Goal: Task Accomplishment & Management: Use online tool/utility

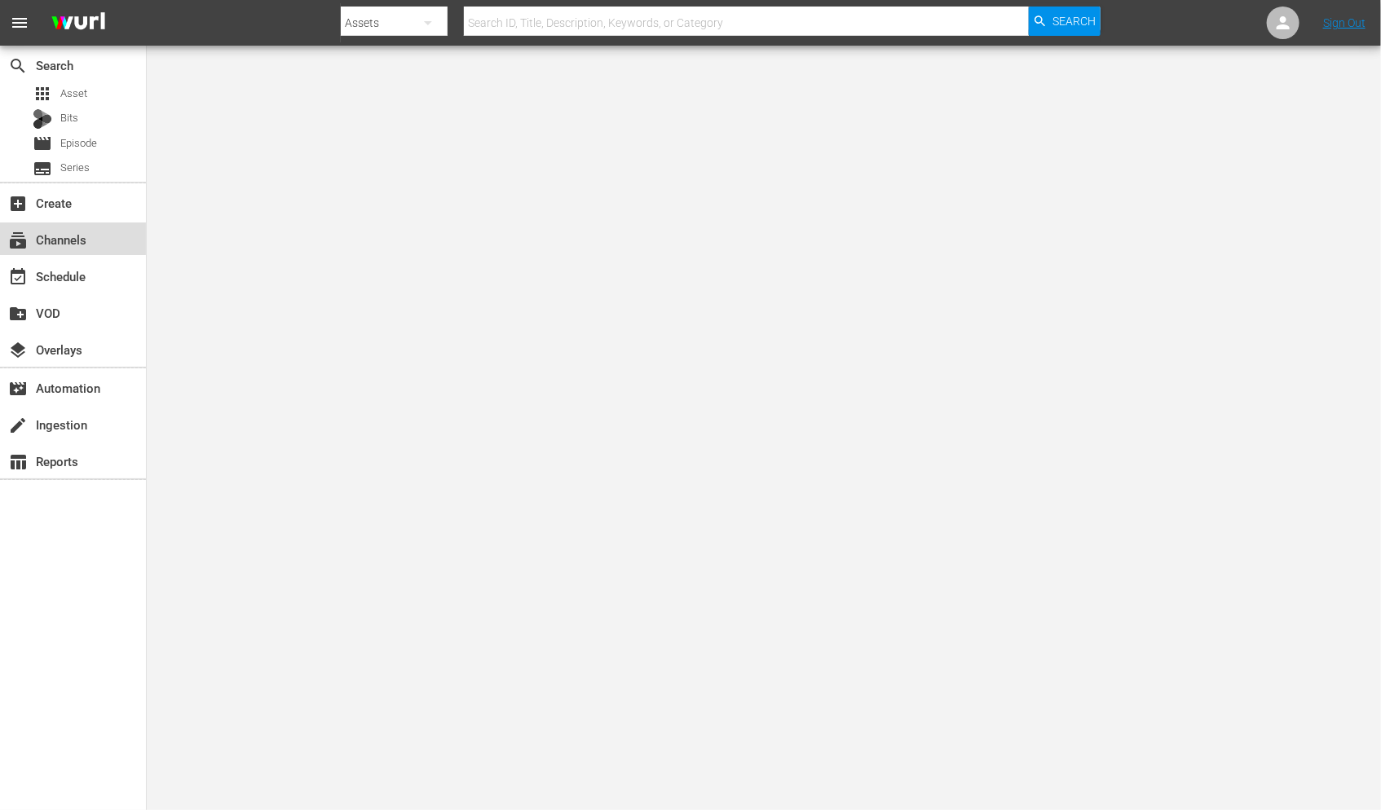
click at [78, 240] on div "subscriptions Channels" at bounding box center [45, 237] width 91 height 15
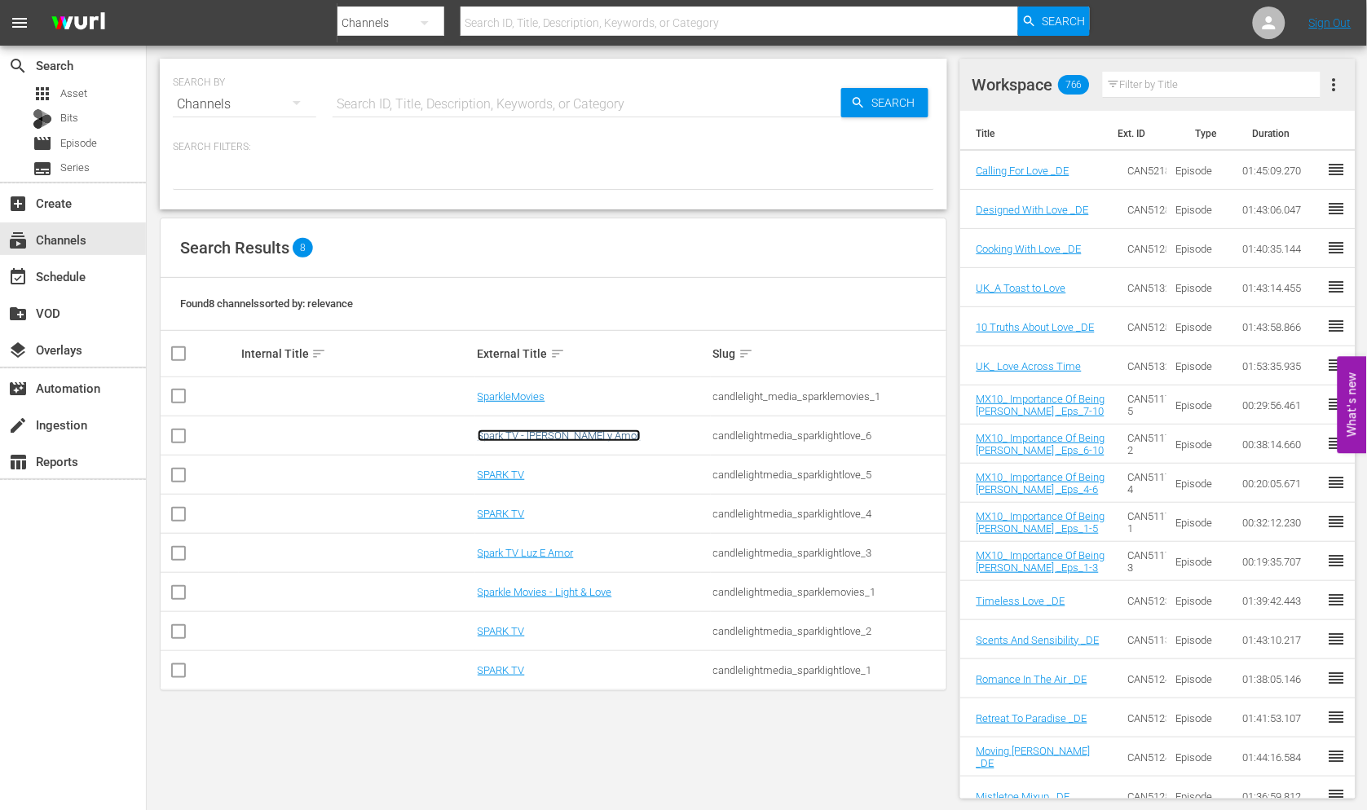
click at [531, 433] on link "Spark TV - [PERSON_NAME] y Amor" at bounding box center [559, 436] width 163 height 12
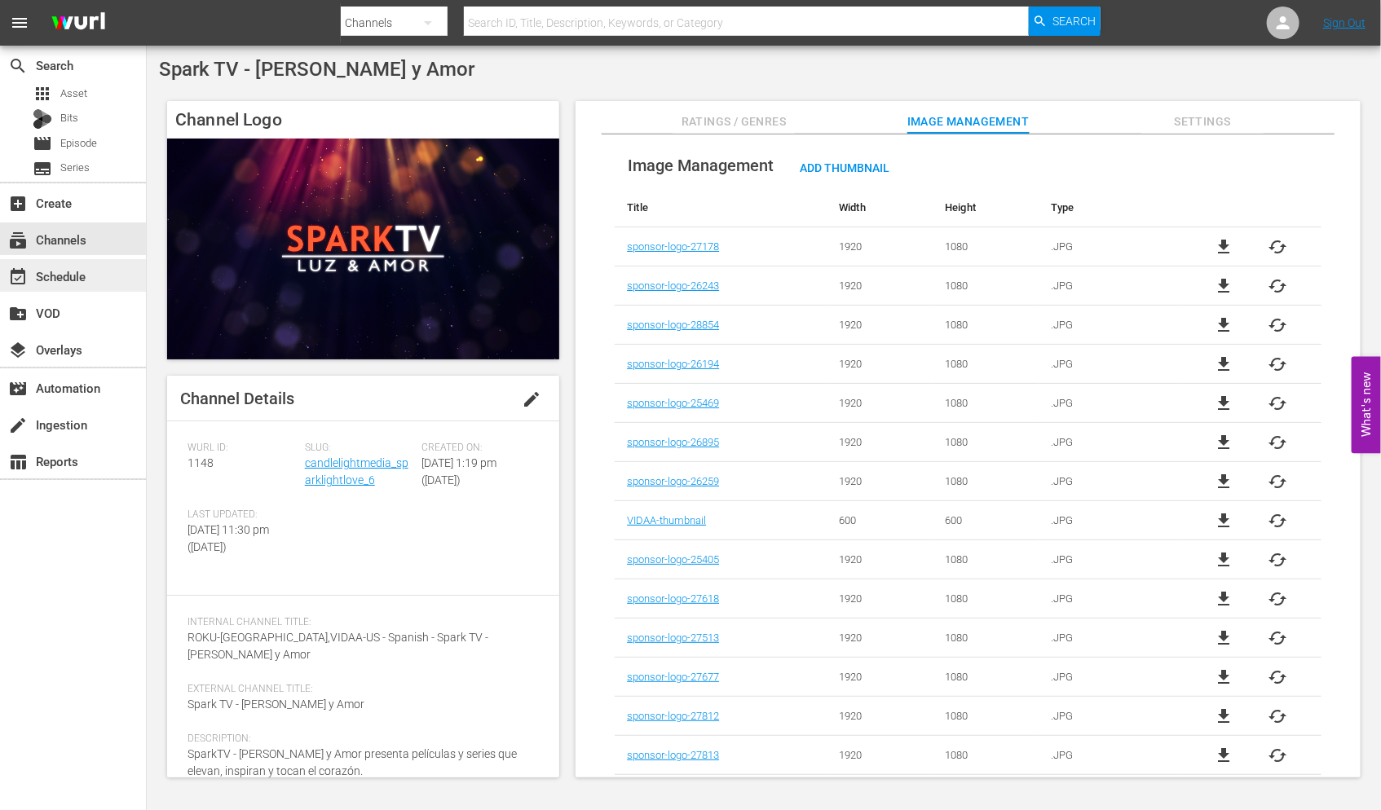
click at [82, 271] on div "event_available Schedule" at bounding box center [45, 274] width 91 height 15
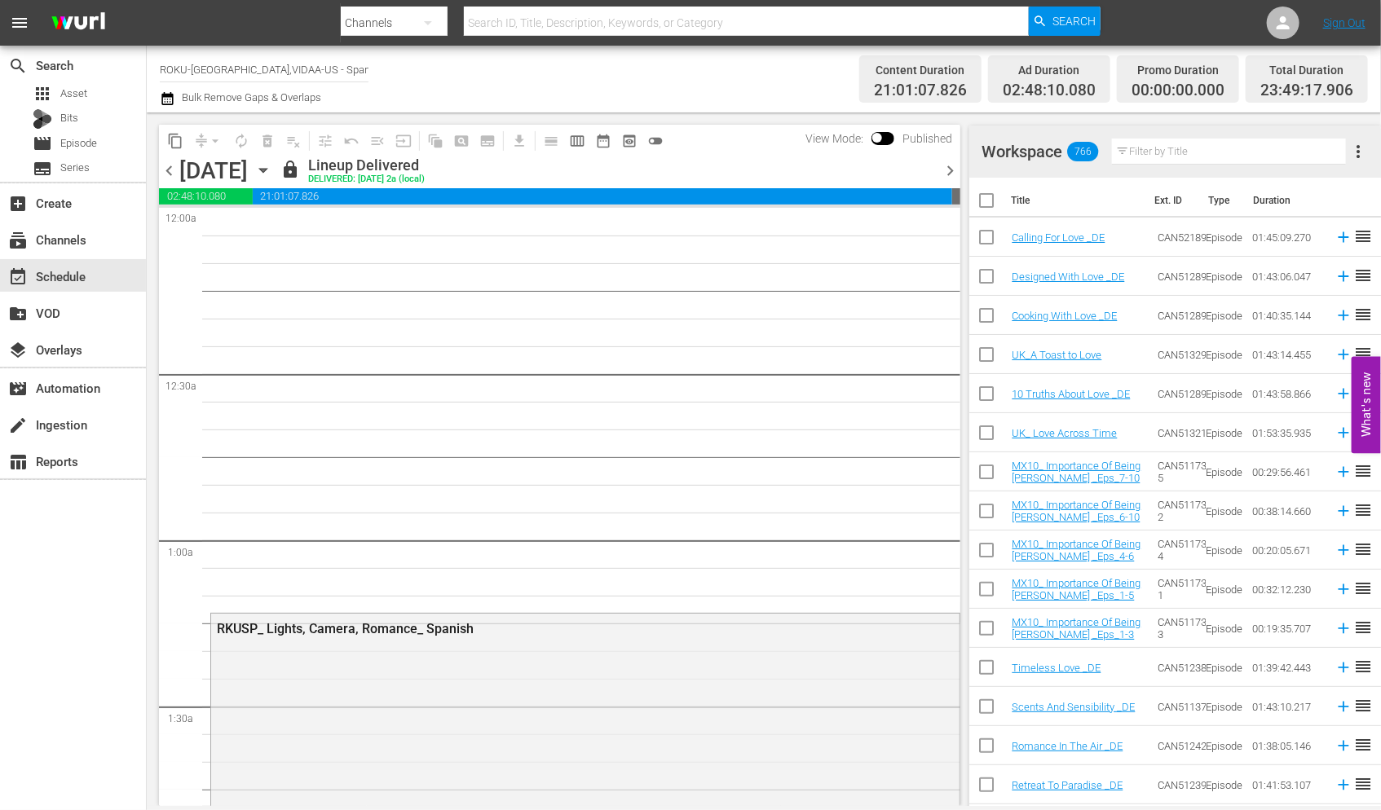
click at [1331, 149] on input "text" at bounding box center [1229, 152] width 234 height 26
click at [272, 167] on icon "button" at bounding box center [263, 170] width 18 height 18
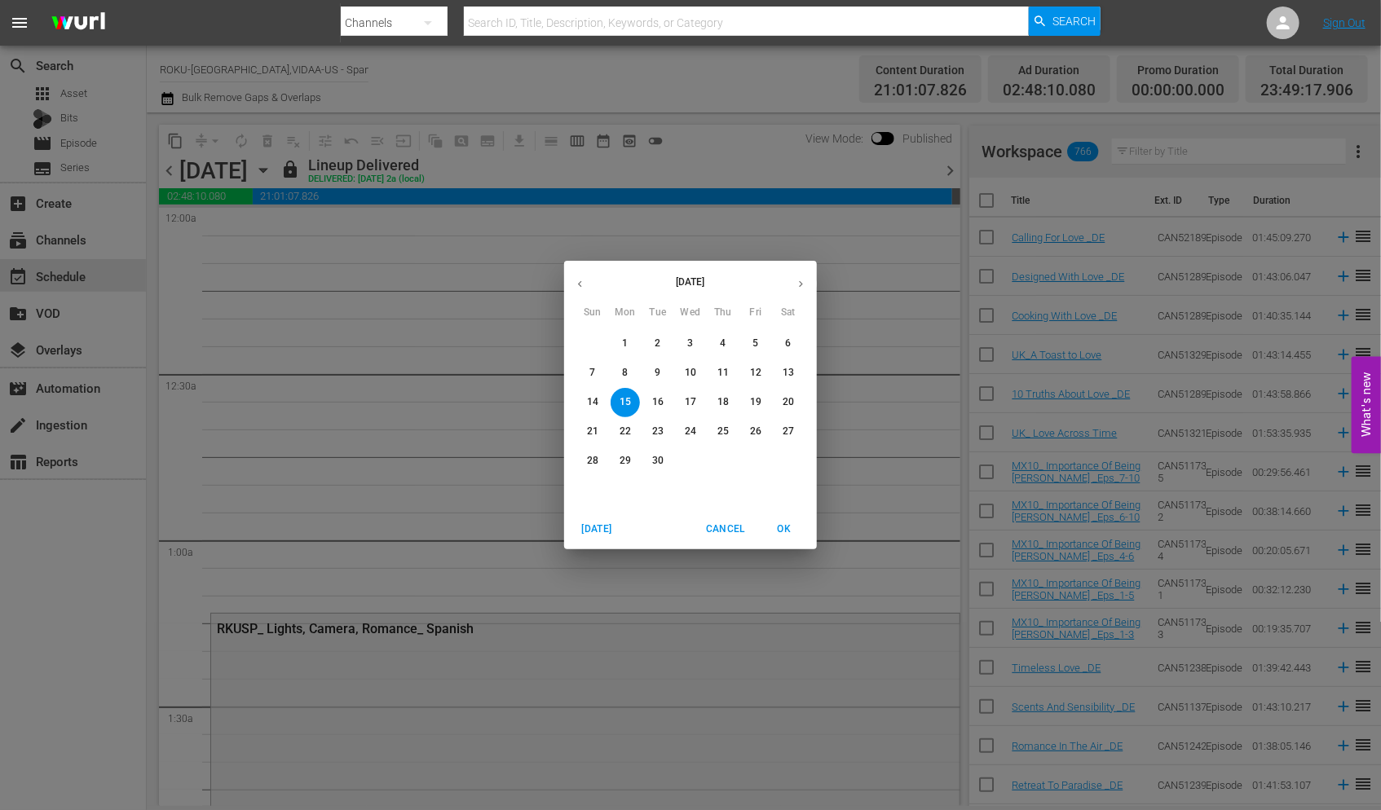
click at [660, 458] on p "30" at bounding box center [657, 461] width 11 height 14
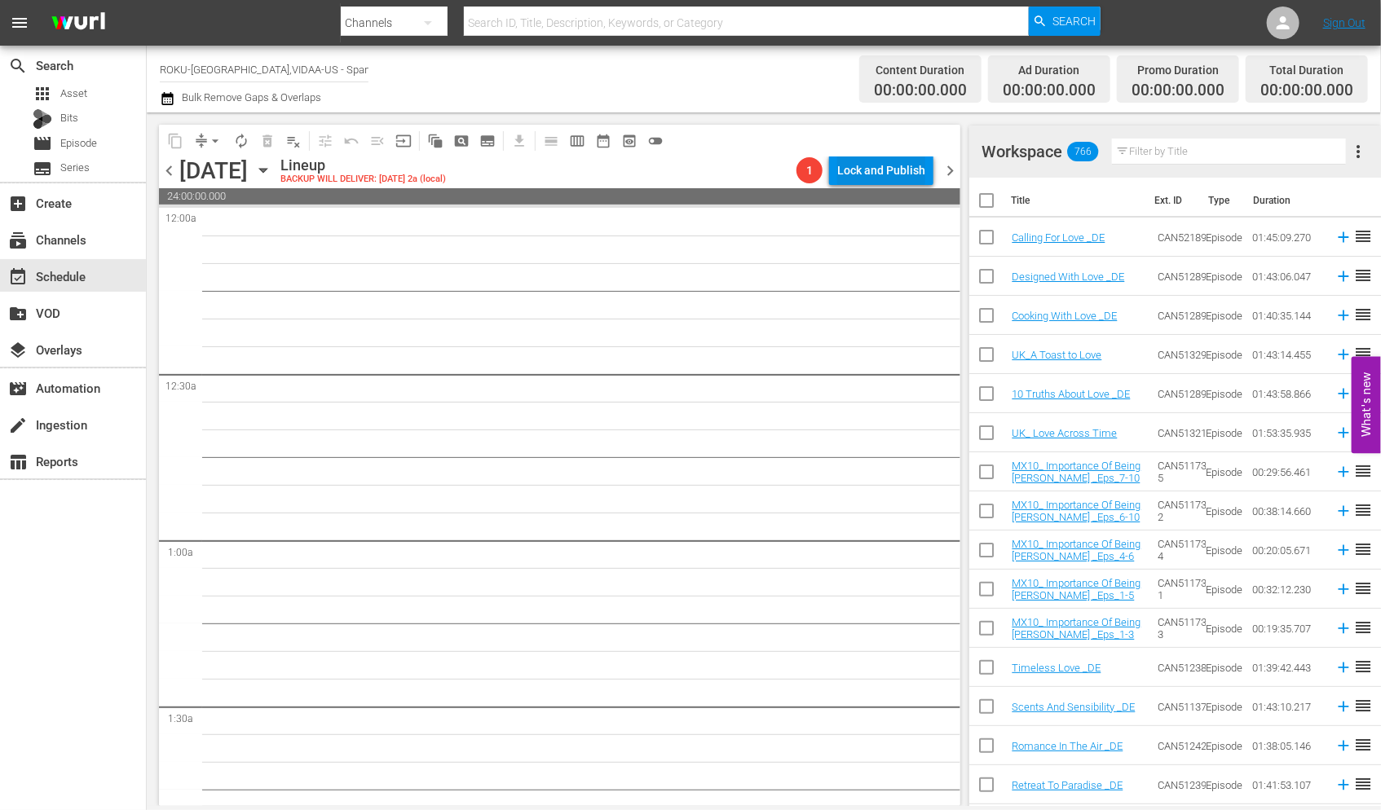
click at [886, 164] on div "Lock and Publish" at bounding box center [881, 170] width 88 height 29
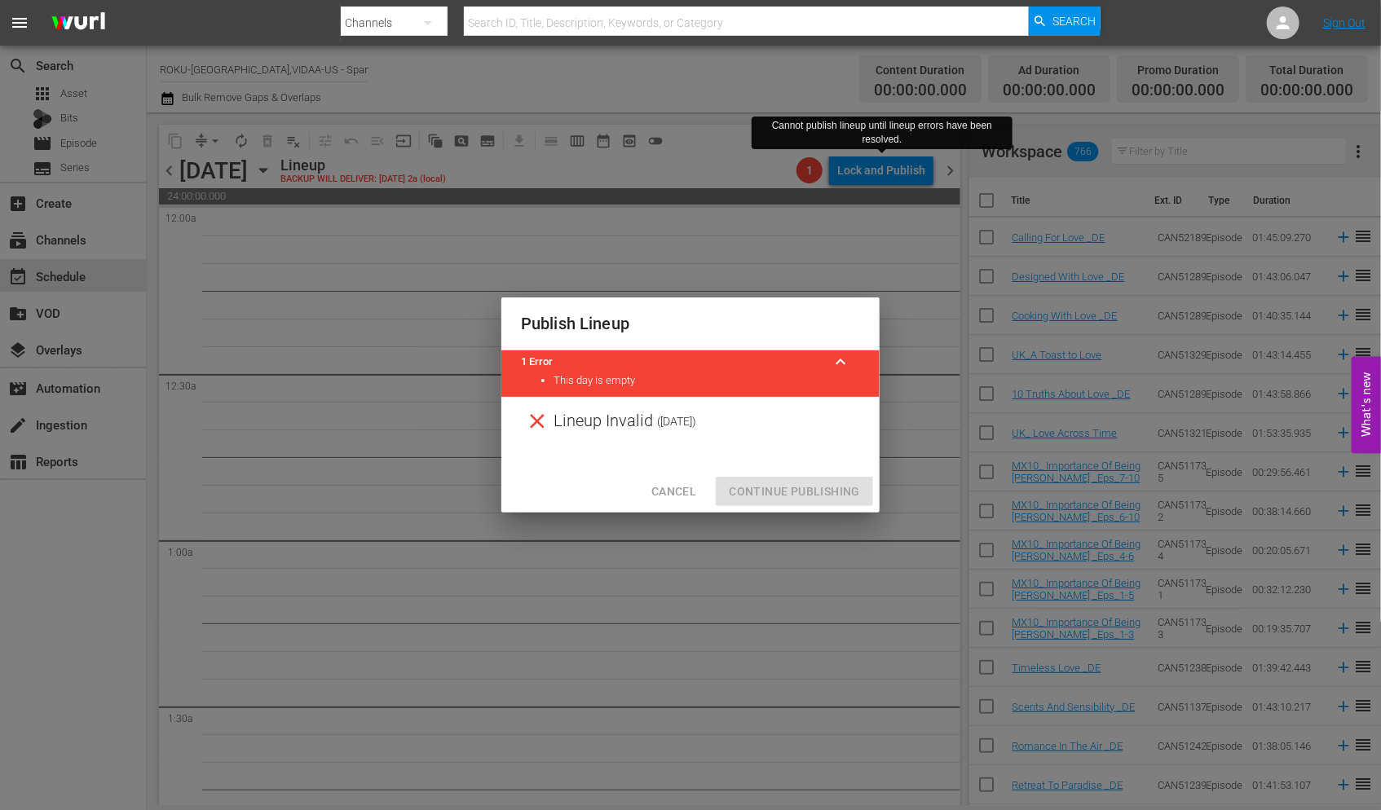
drag, startPoint x: 844, startPoint y: 351, endPoint x: 852, endPoint y: 338, distance: 15.4
click at [845, 346] on div "Publish Lineup 1 Error keyboard_arrow_up This day is empty Lineup Invalid ( 202…" at bounding box center [690, 405] width 378 height 215
drag, startPoint x: 913, startPoint y: 296, endPoint x: 915, endPoint y: 274, distance: 22.1
click at [913, 296] on div "Publish Lineup 1 Error keyboard_arrow_up This day is empty Lineup Invalid ( 202…" at bounding box center [690, 405] width 1381 height 810
click at [541, 420] on icon at bounding box center [537, 421] width 24 height 24
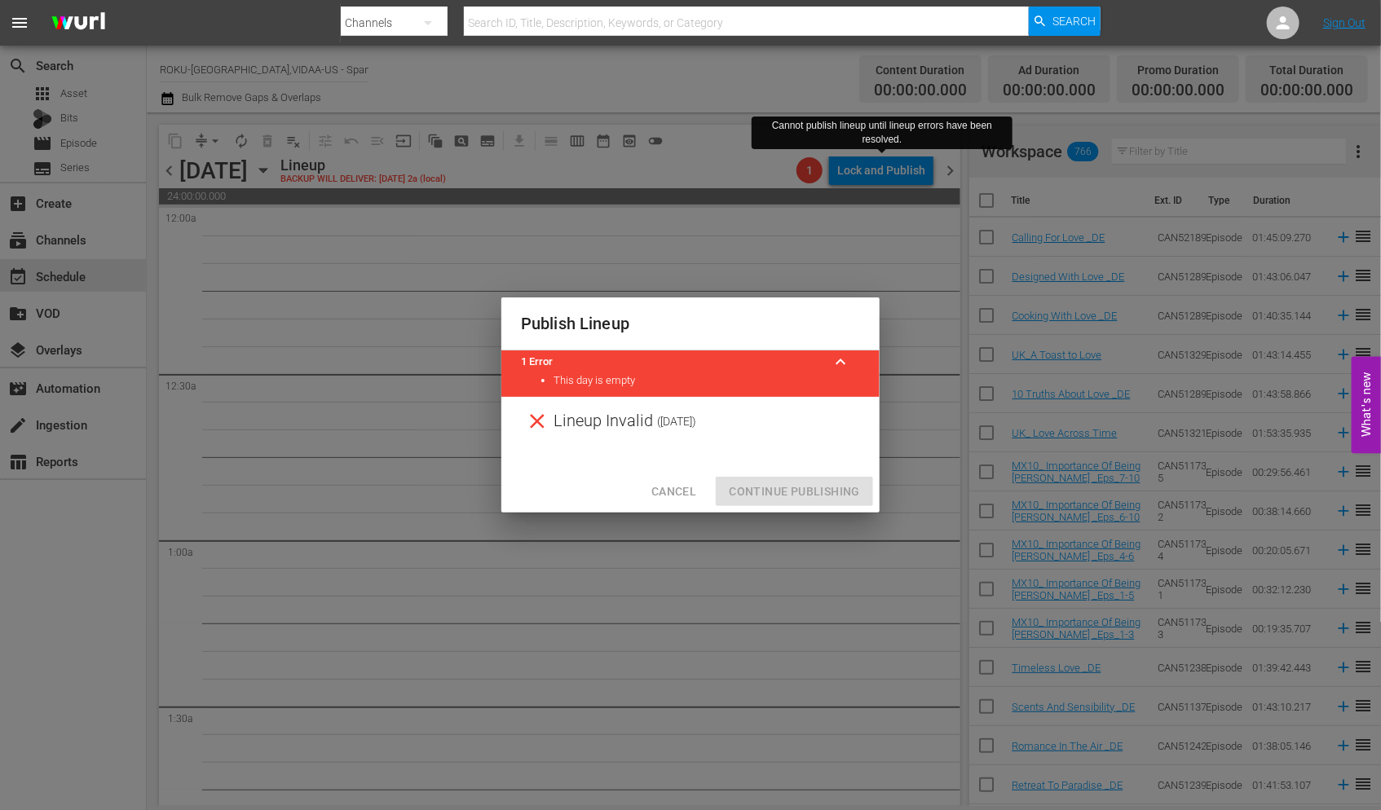
click at [821, 311] on h2 "Publish Lineup" at bounding box center [690, 324] width 339 height 26
click at [858, 233] on div "Publish Lineup 1 Error keyboard_arrow_up This day is empty Lineup Invalid ( 202…" at bounding box center [690, 405] width 1381 height 810
click at [535, 418] on icon at bounding box center [537, 421] width 15 height 15
click at [670, 487] on span "Cancel" at bounding box center [673, 492] width 45 height 20
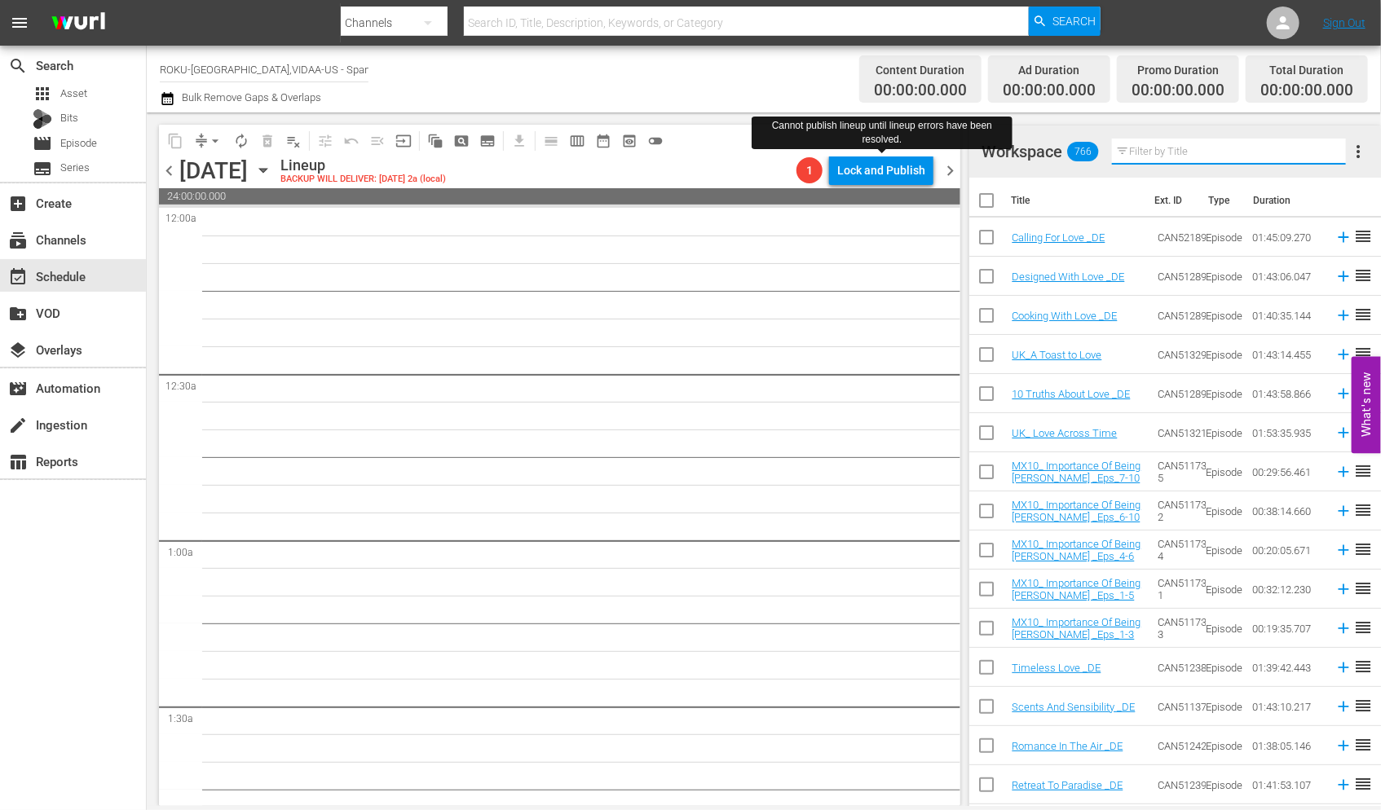
click at [1160, 149] on input "text" at bounding box center [1229, 152] width 234 height 26
click at [1357, 152] on span "more_vert" at bounding box center [1359, 152] width 20 height 20
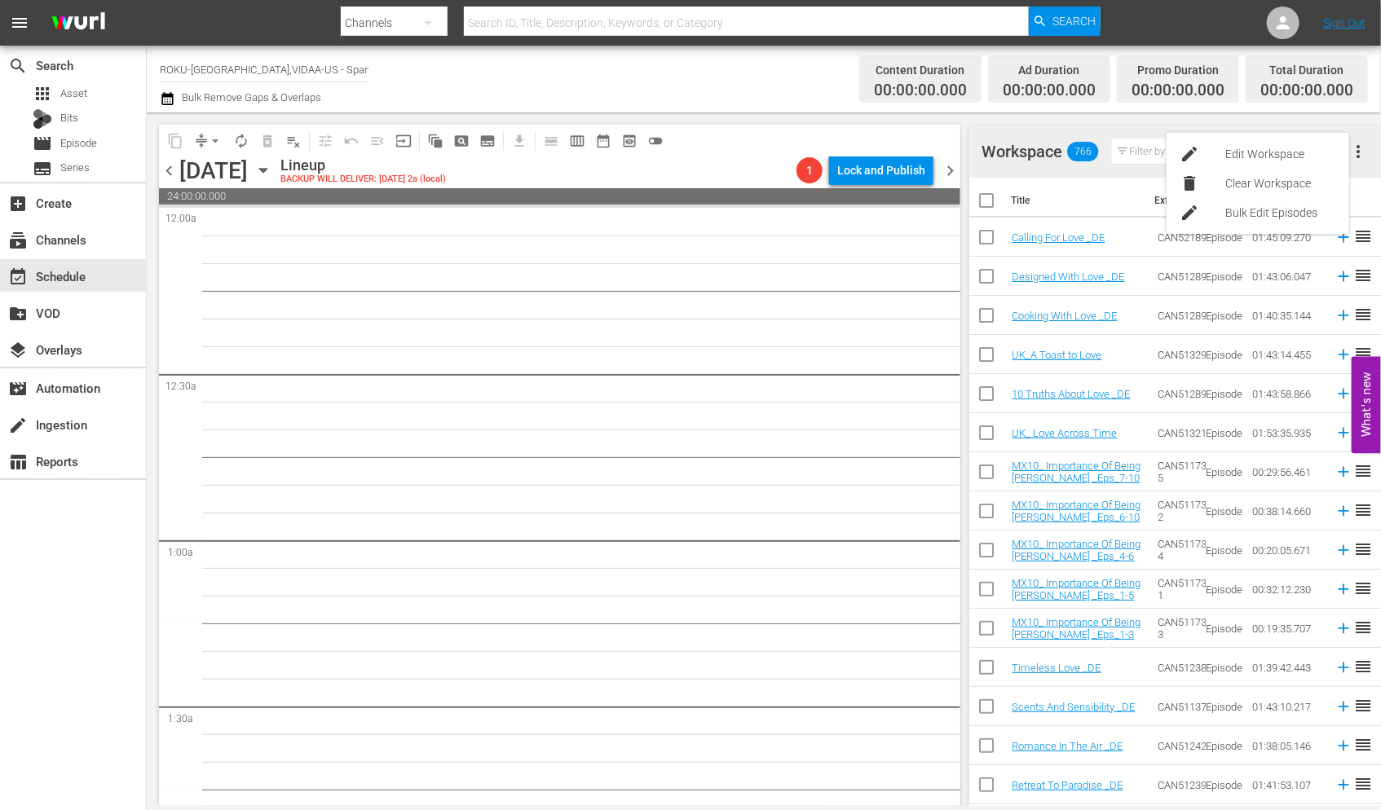
click at [1052, 158] on h4 "Workspace" at bounding box center [1022, 152] width 81 height 20
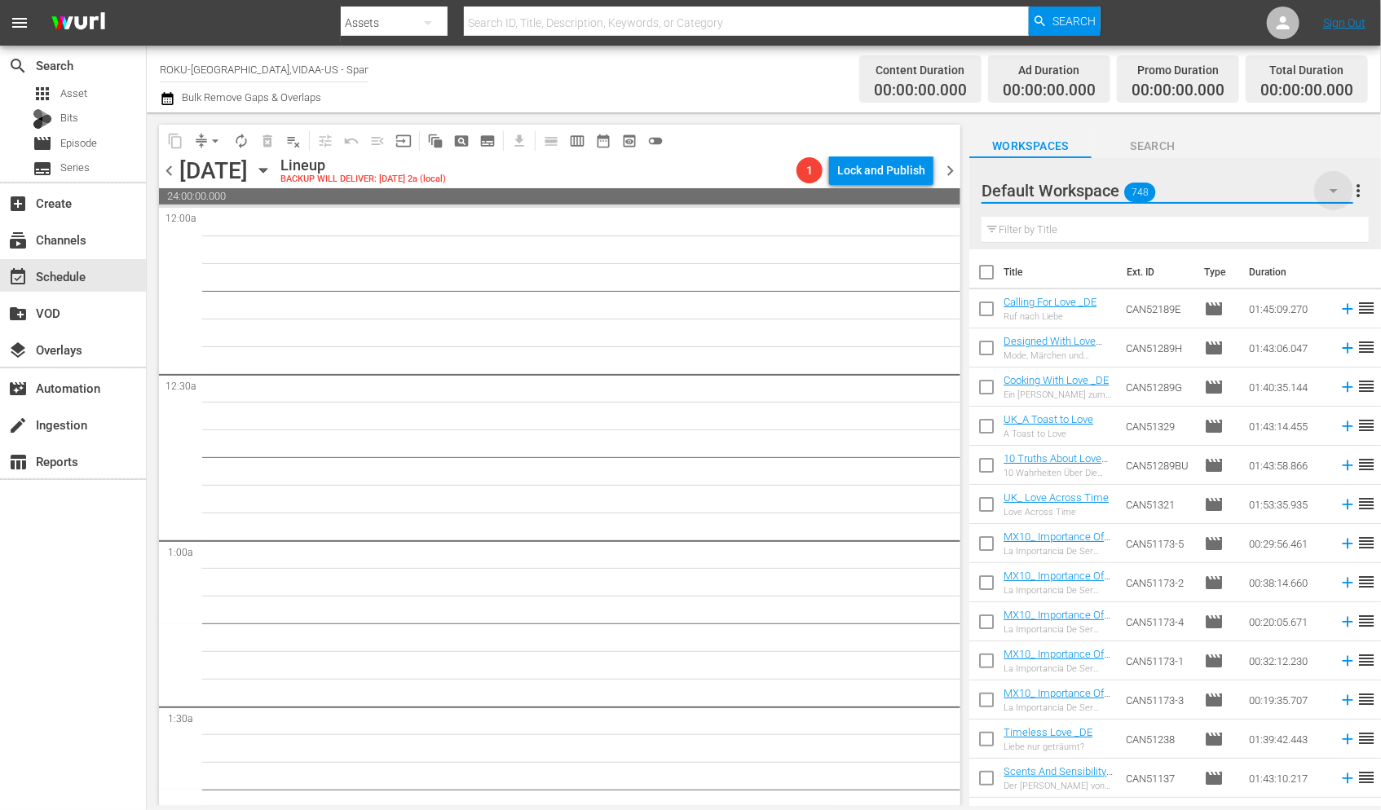
click at [1335, 192] on icon "button" at bounding box center [1334, 191] width 20 height 20
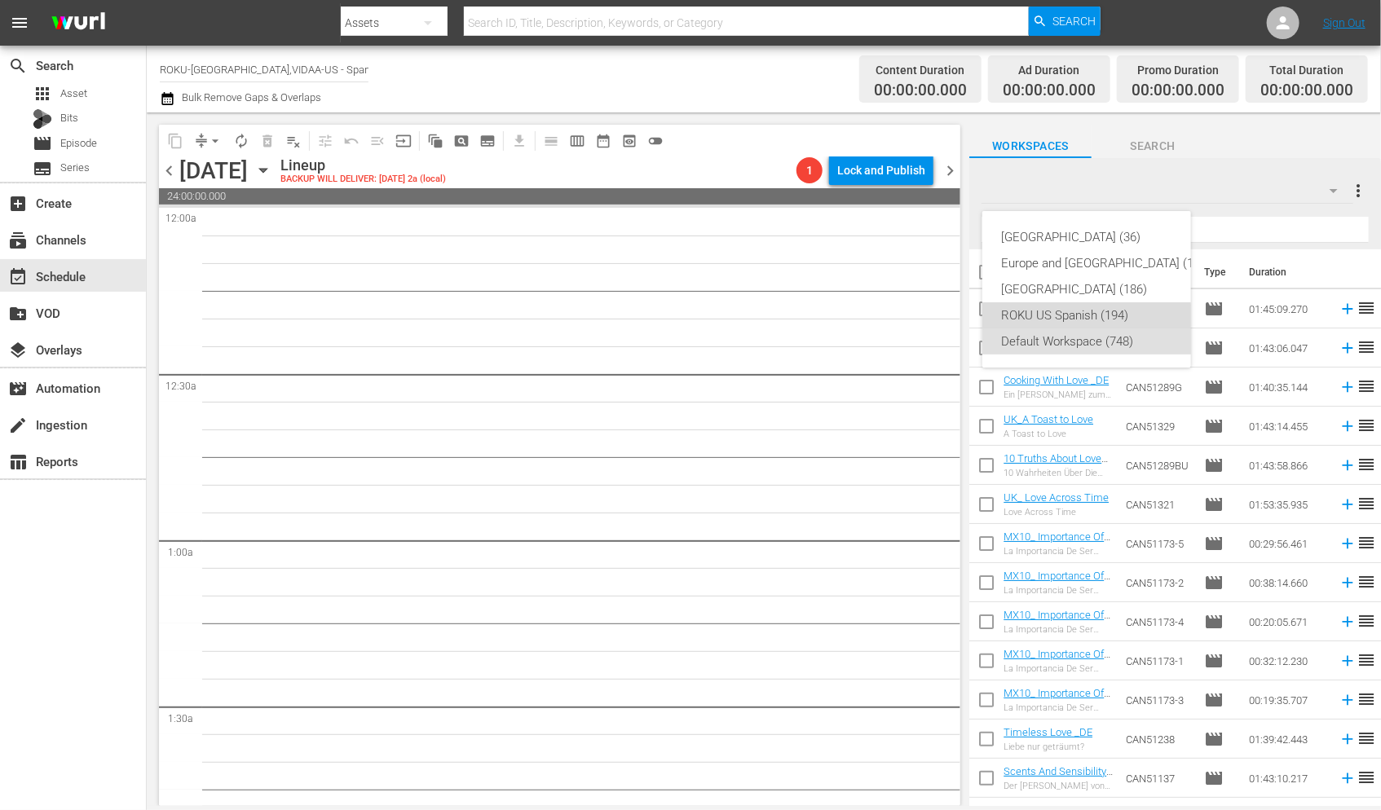
click at [1048, 318] on div "ROKU US Spanish (194)" at bounding box center [1107, 315] width 210 height 26
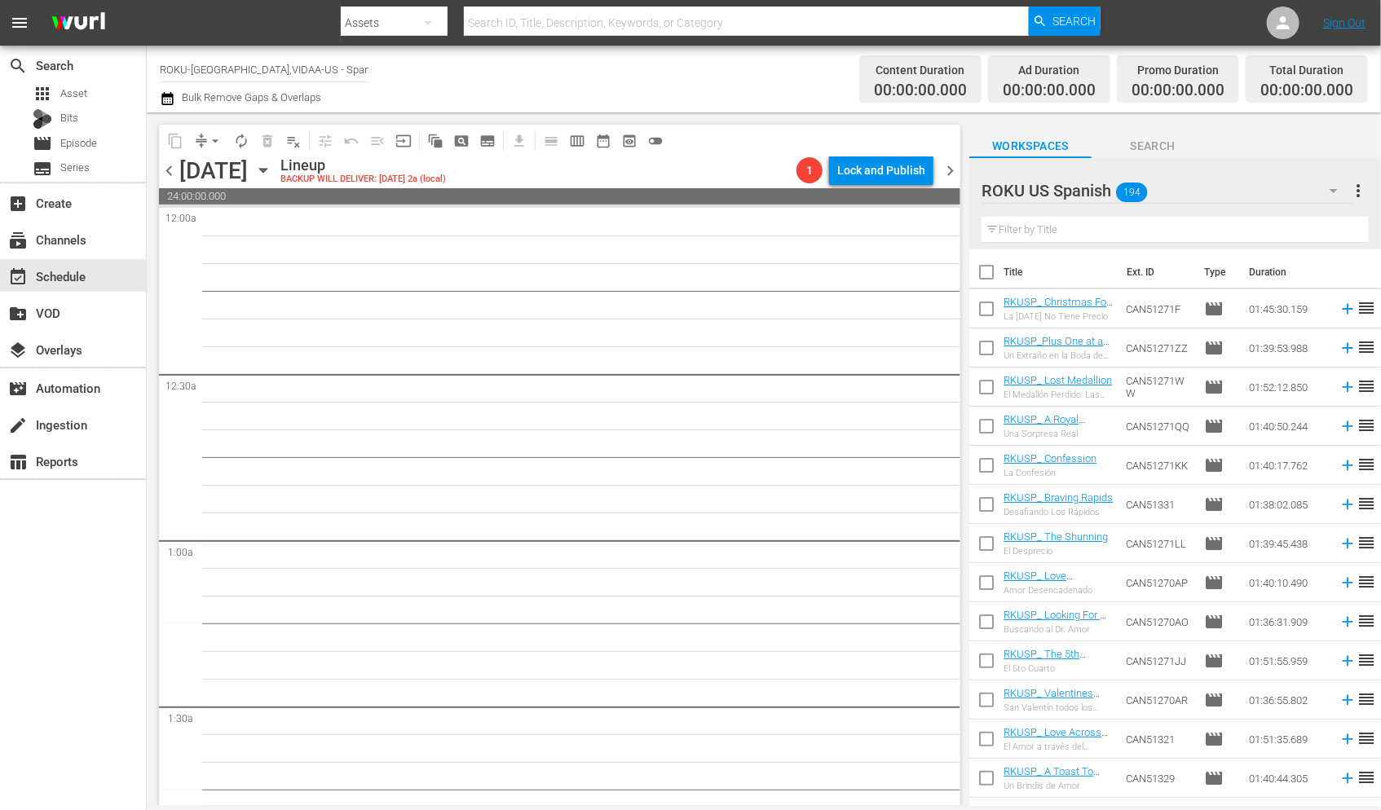
click at [1033, 227] on input "text" at bounding box center [1175, 230] width 387 height 26
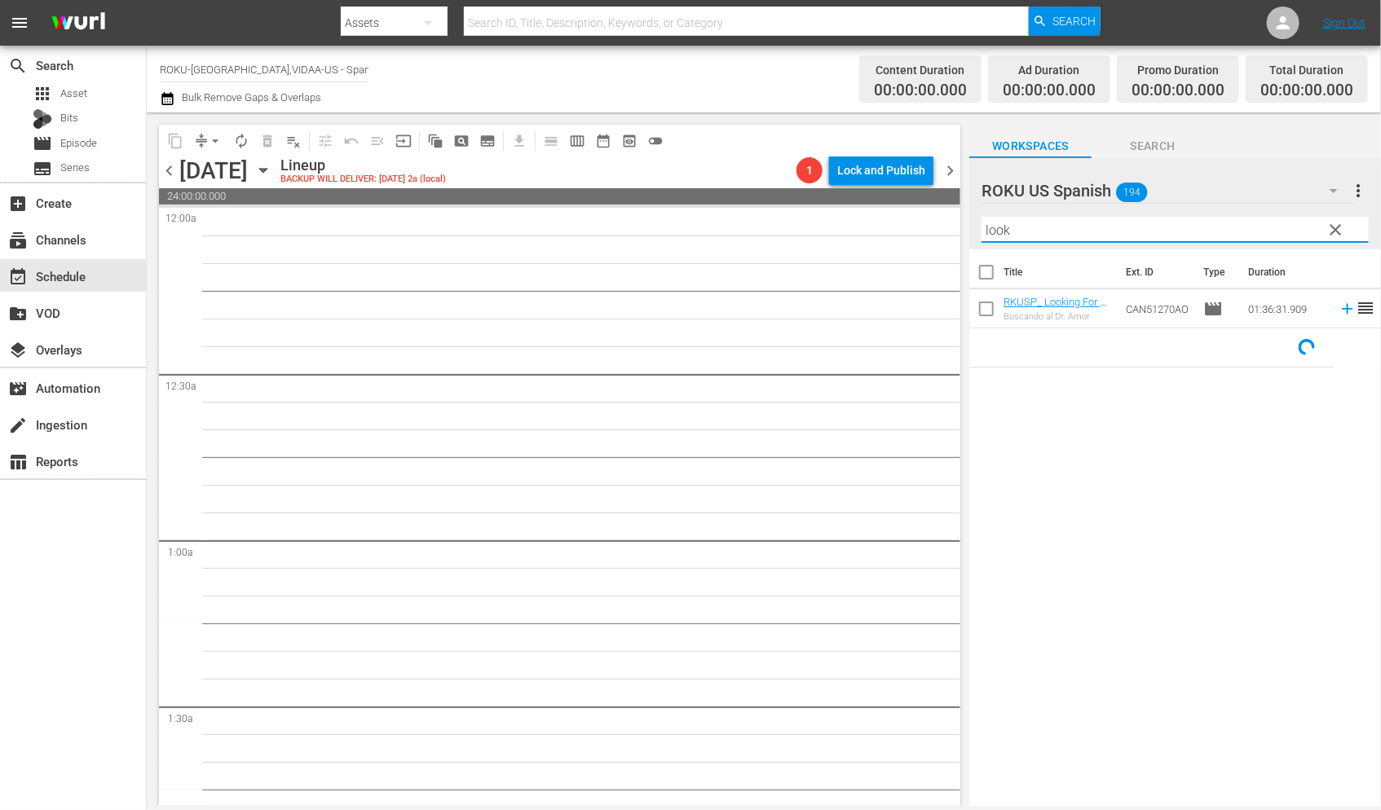
drag, startPoint x: 1033, startPoint y: 227, endPoint x: 898, endPoint y: 226, distance: 134.5
click at [898, 226] on div "content_copy compress arrow_drop_down autorenew_outlined delete_forever_outline…" at bounding box center [764, 460] width 1234 height 694
drag, startPoint x: 1015, startPoint y: 228, endPoint x: 929, endPoint y: 232, distance: 85.7
click at [929, 232] on div "content_copy compress arrow_drop_down autorenew_outlined delete_forever_outline…" at bounding box center [764, 460] width 1234 height 694
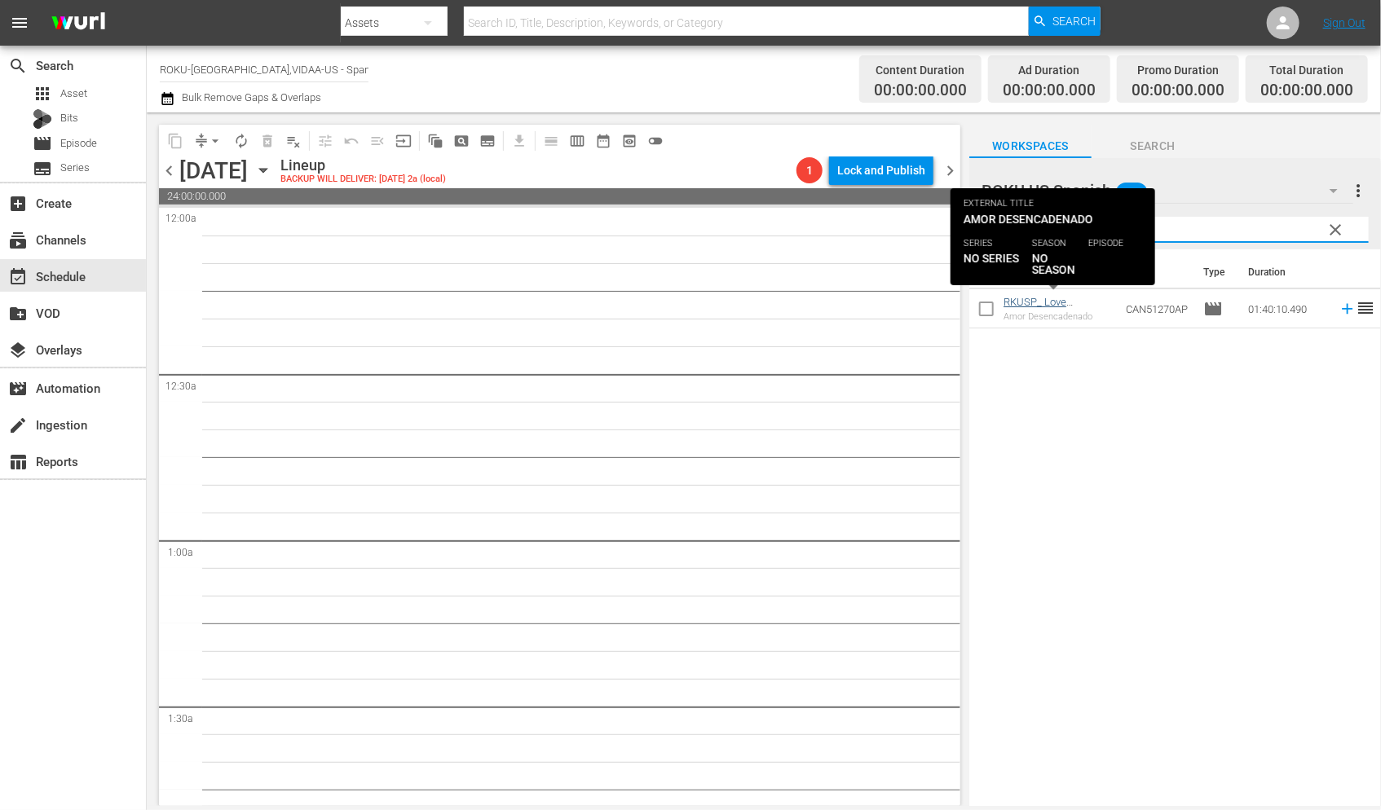
type input "love un"
click at [1038, 298] on link "RKUSP_ Love Unleashed" at bounding box center [1035, 308] width 63 height 24
